Goal: Find specific page/section: Find specific page/section

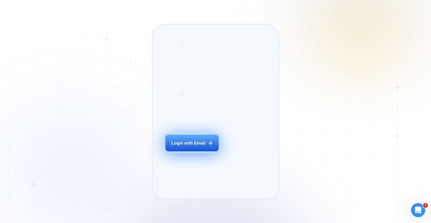
click at [204, 146] on div "Login with Email" at bounding box center [188, 143] width 34 height 6
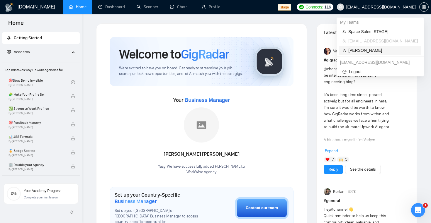
click at [378, 52] on span "[PERSON_NAME]" at bounding box center [382, 50] width 69 height 6
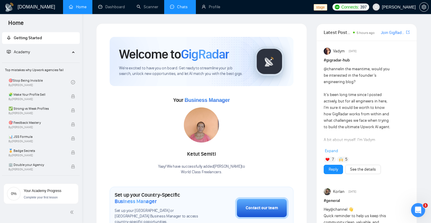
click at [184, 7] on link "Chats" at bounding box center [180, 6] width 20 height 5
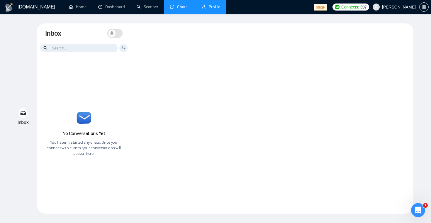
click at [220, 4] on link "Profile" at bounding box center [211, 6] width 18 height 5
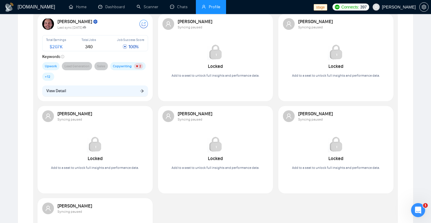
scroll to position [117, 0]
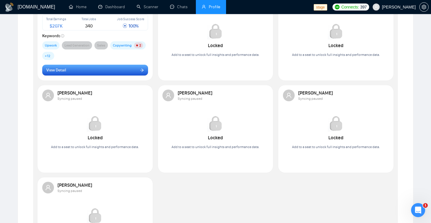
click at [141, 67] on button "View Detail" at bounding box center [95, 70] width 106 height 11
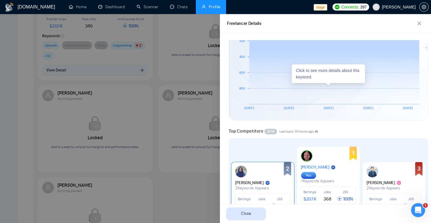
scroll to position [0, 0]
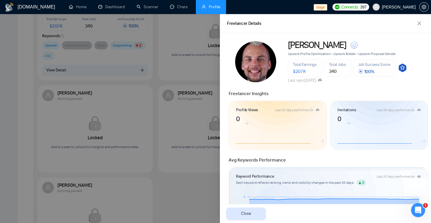
click at [176, 61] on div at bounding box center [215, 118] width 431 height 209
